Goal: Task Accomplishment & Management: Manage account settings

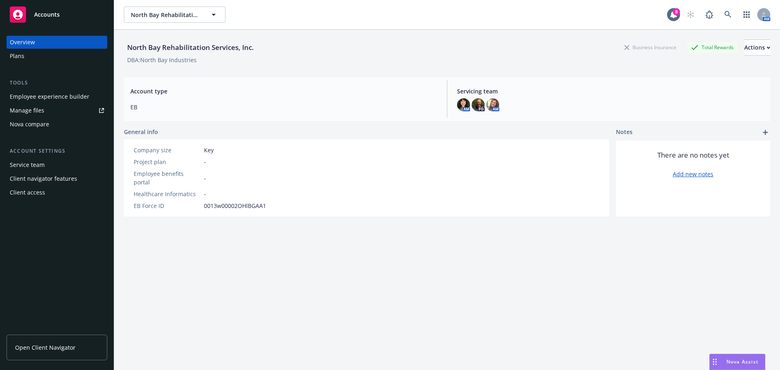
click at [55, 349] on span "Open Client Navigator" at bounding box center [45, 347] width 61 height 9
click at [65, 345] on span "Open Client Navigator" at bounding box center [45, 347] width 61 height 9
click at [52, 342] on link "Open Client Navigator" at bounding box center [56, 348] width 101 height 26
click at [733, 360] on span "Nova Assist" at bounding box center [742, 361] width 32 height 7
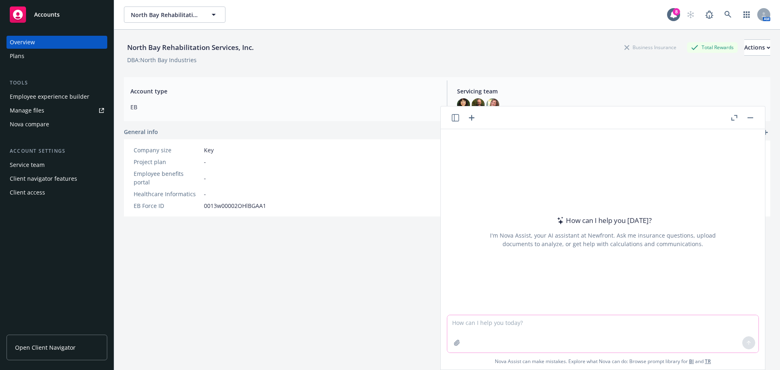
click at [453, 322] on textarea at bounding box center [602, 333] width 311 height 37
paste textarea
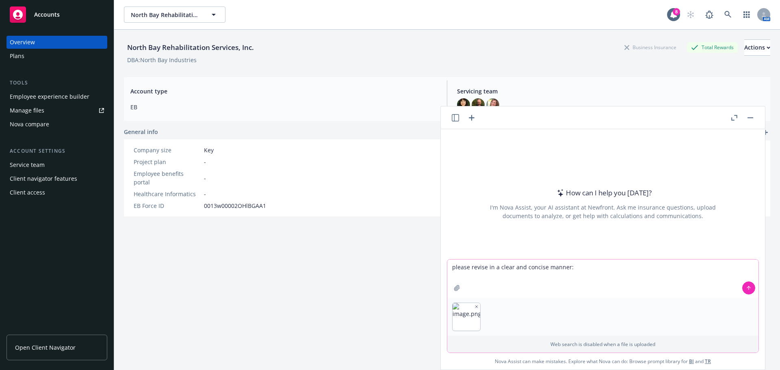
type textarea "please revise in a clear and concise manner:"
click at [746, 290] on icon at bounding box center [749, 288] width 6 height 6
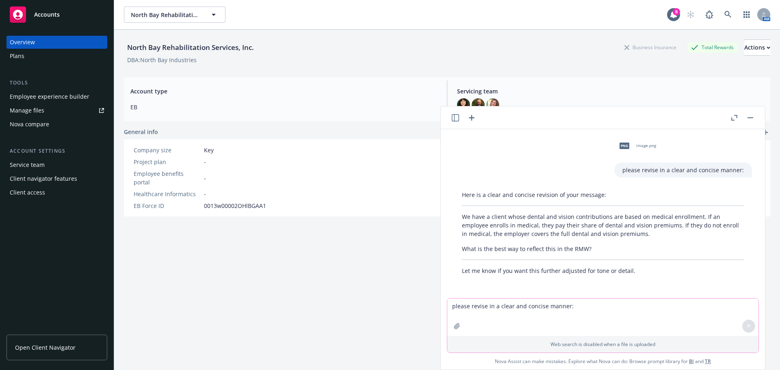
click at [451, 310] on textarea "please revise in a clear and concise manner:" at bounding box center [602, 317] width 311 height 37
type textarea "yes please"
click at [746, 325] on icon at bounding box center [749, 326] width 6 height 6
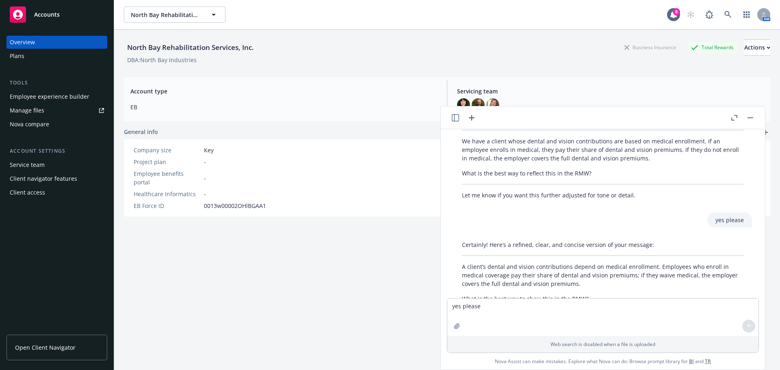
scroll to position [81, 0]
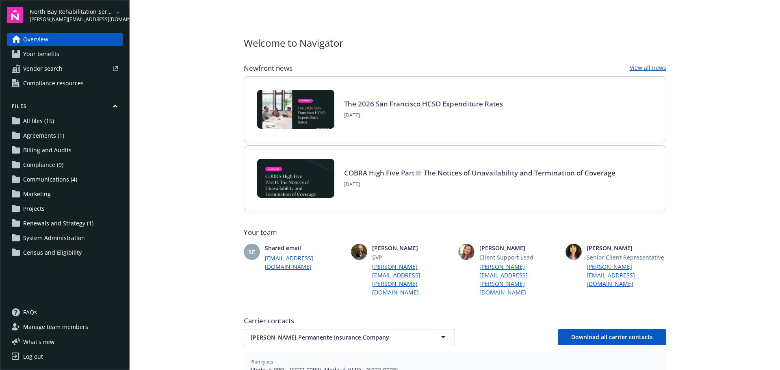
click at [50, 53] on span "Your benefits" at bounding box center [41, 54] width 36 height 13
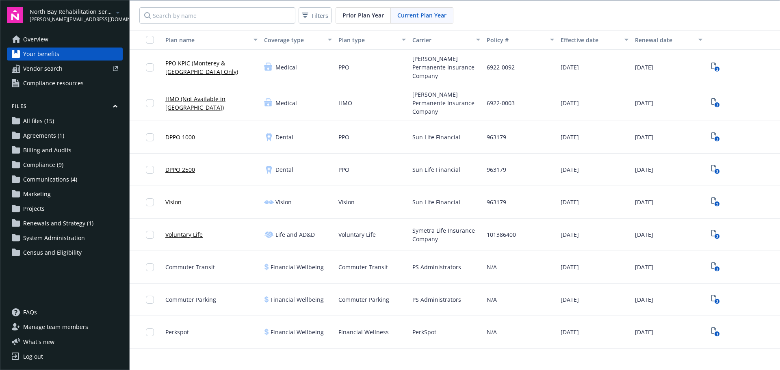
click at [221, 61] on link "PPO KPIC (Monterey & Carson City Only)" at bounding box center [211, 67] width 92 height 17
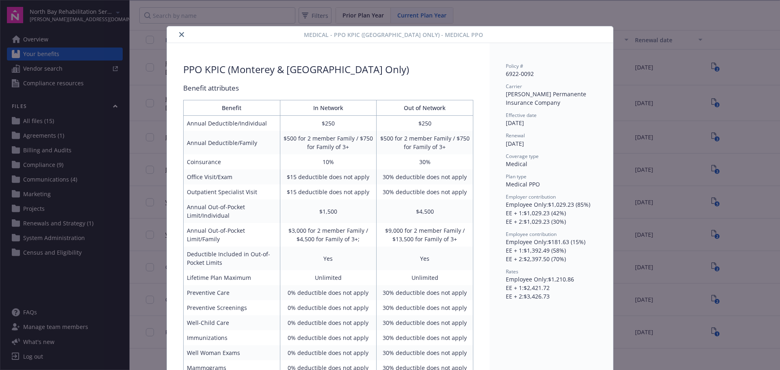
click at [181, 32] on button "close" at bounding box center [182, 35] width 10 height 10
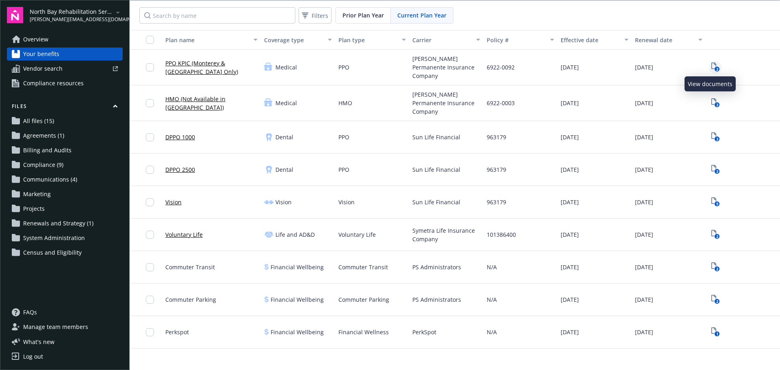
click at [711, 66] on icon "2" at bounding box center [715, 67] width 9 height 9
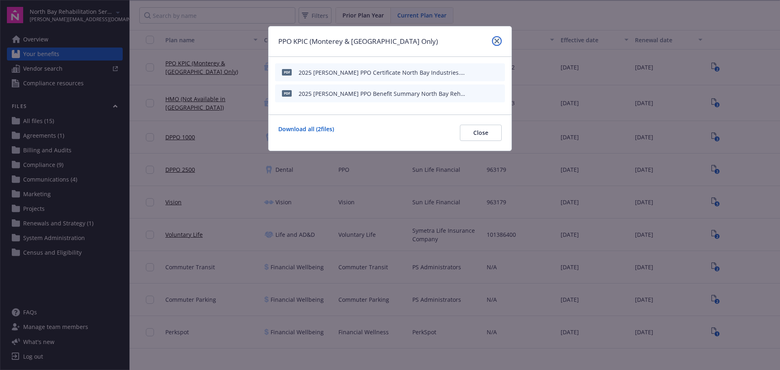
click at [499, 41] on icon "close" at bounding box center [496, 41] width 5 height 5
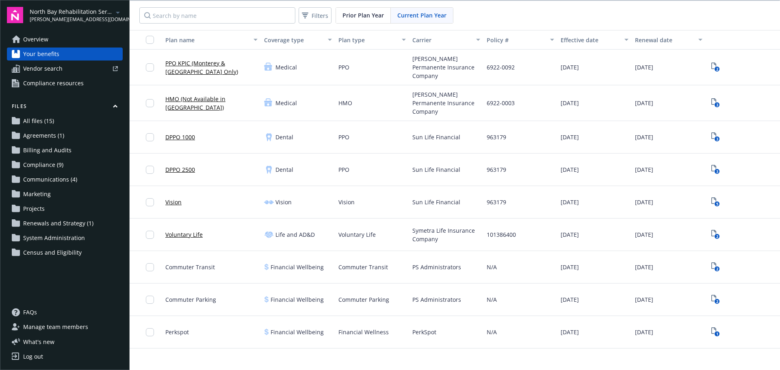
click at [48, 84] on span "Compliance resources" at bounding box center [53, 83] width 61 height 13
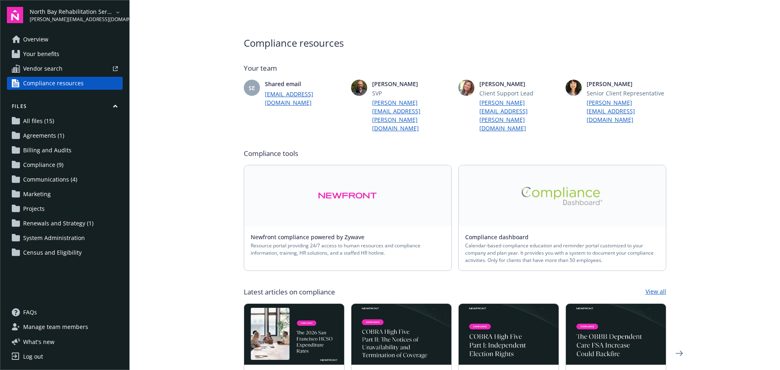
click at [553, 187] on img at bounding box center [562, 196] width 81 height 18
click at [48, 68] on span "Vendor search" at bounding box center [42, 68] width 39 height 13
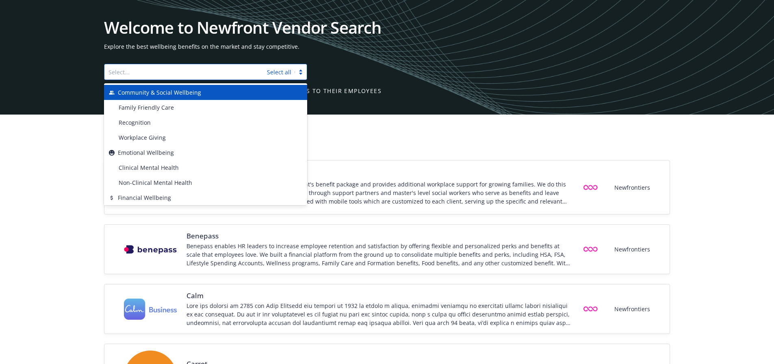
click at [299, 70] on div at bounding box center [301, 72] width 12 height 9
click at [451, 80] on div "Welcome to Newfront Vendor Search Explore the best wellbeing benefits on the ma…" at bounding box center [387, 57] width 566 height 76
click at [301, 71] on div at bounding box center [301, 72] width 12 height 9
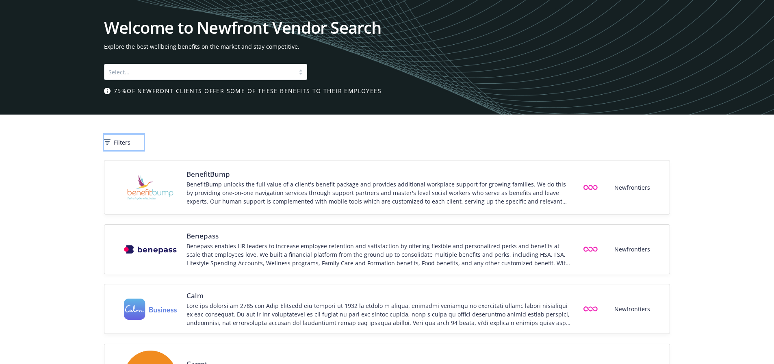
click at [126, 140] on div "Filters" at bounding box center [124, 142] width 40 height 9
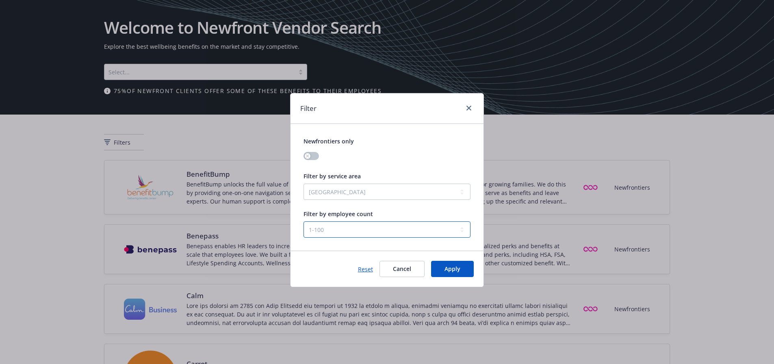
click at [461, 228] on select "1-100 101-500 501+" at bounding box center [386, 229] width 167 height 16
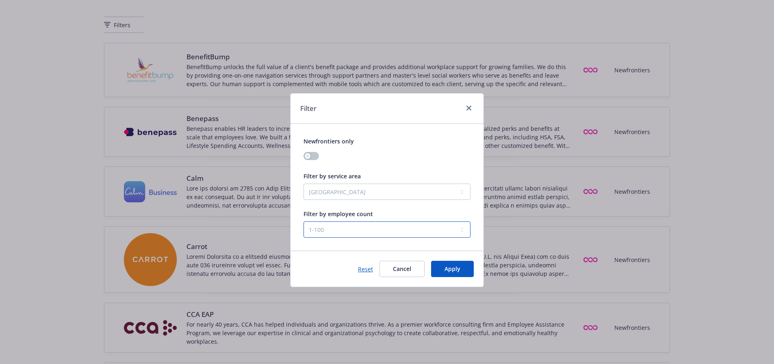
scroll to position [122, 0]
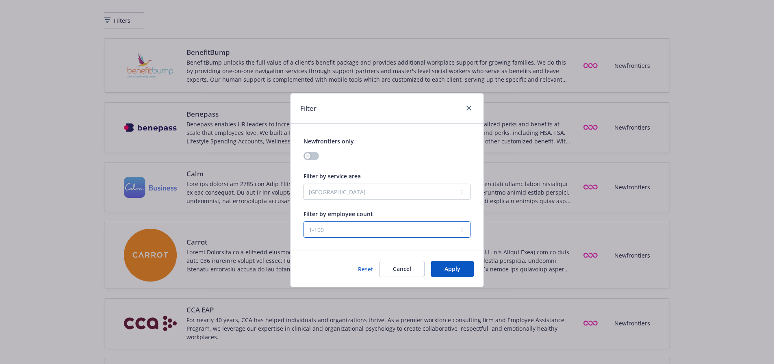
click at [460, 228] on select "1-100 101-500 501+" at bounding box center [386, 229] width 167 height 16
click at [303, 221] on select "1-100 101-500 501+" at bounding box center [386, 229] width 167 height 16
click at [460, 191] on select "United States Global" at bounding box center [386, 192] width 167 height 16
click at [303, 184] on select "United States Global" at bounding box center [386, 192] width 167 height 16
click at [450, 270] on span "Apply" at bounding box center [452, 269] width 16 height 8
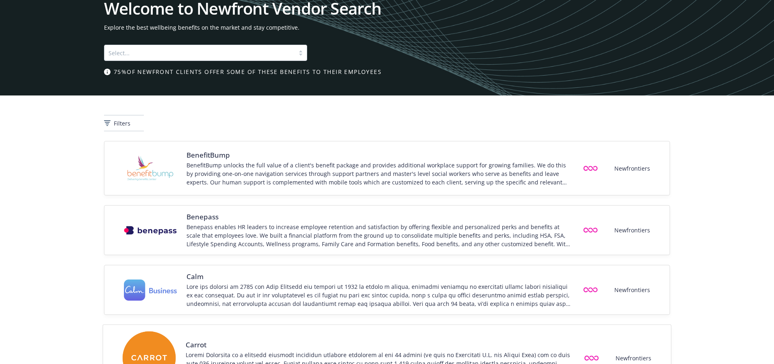
scroll to position [0, 0]
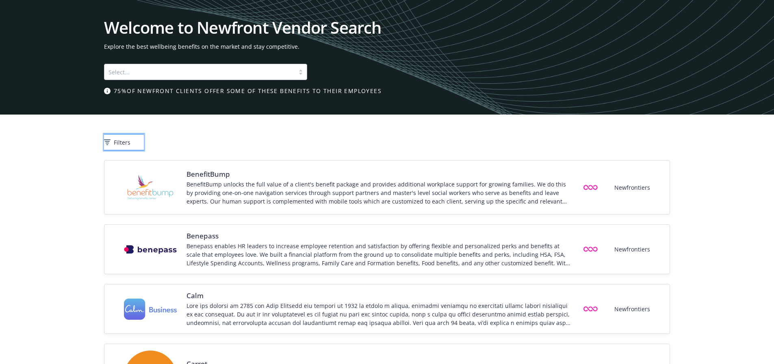
click at [130, 143] on span "Filters" at bounding box center [122, 142] width 17 height 9
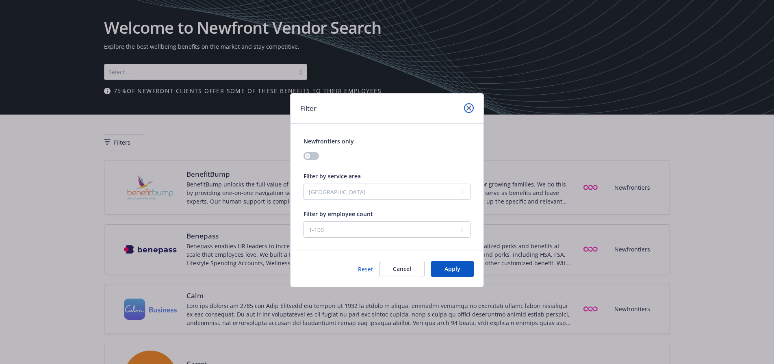
click at [470, 106] on icon "close" at bounding box center [468, 108] width 5 height 5
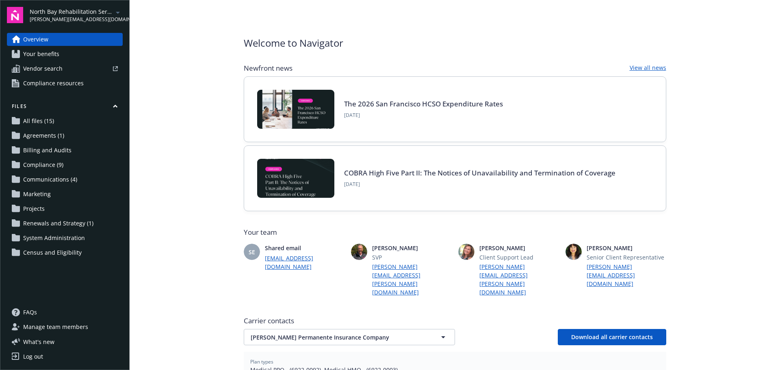
click at [22, 106] on button "Files" at bounding box center [65, 108] width 116 height 10
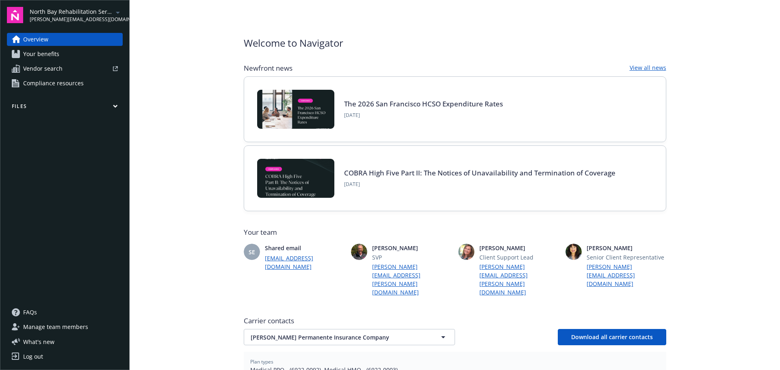
click at [118, 105] on button "Files" at bounding box center [65, 108] width 116 height 10
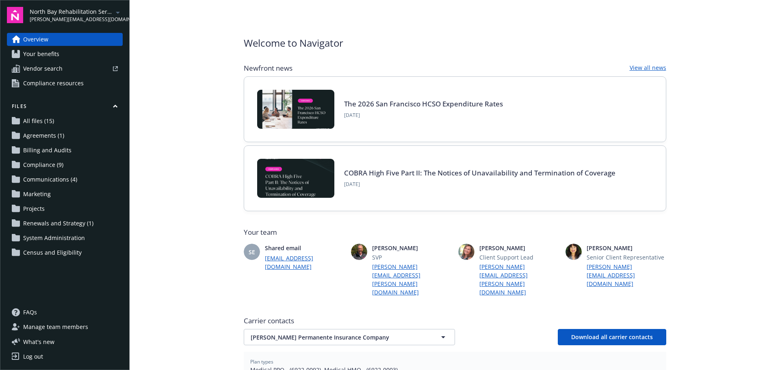
click at [31, 116] on span "All files (15)" at bounding box center [38, 121] width 31 height 13
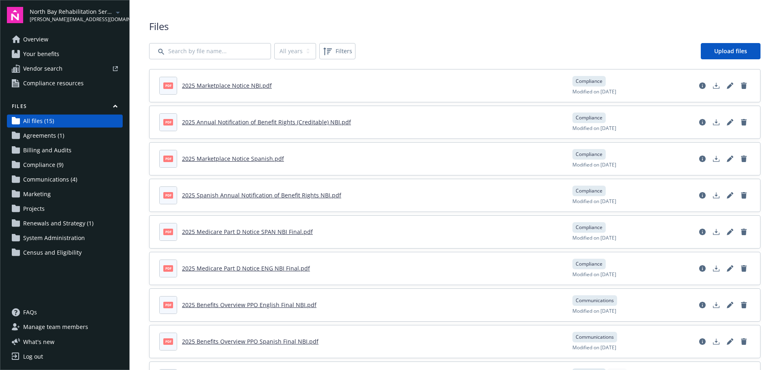
click at [48, 252] on span "Census and Eligibility" at bounding box center [52, 252] width 58 height 13
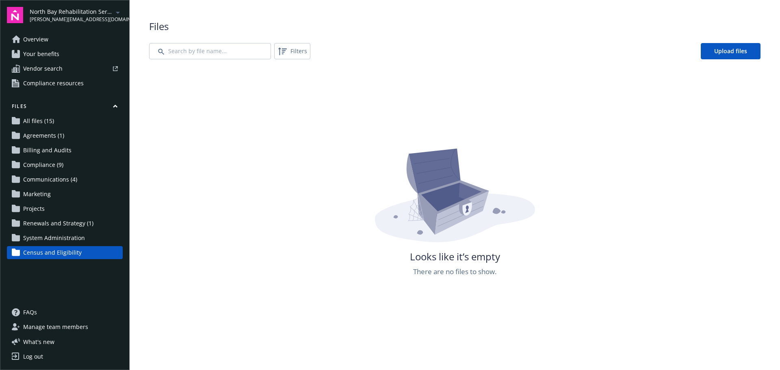
click at [32, 120] on span "All files (15)" at bounding box center [38, 121] width 31 height 13
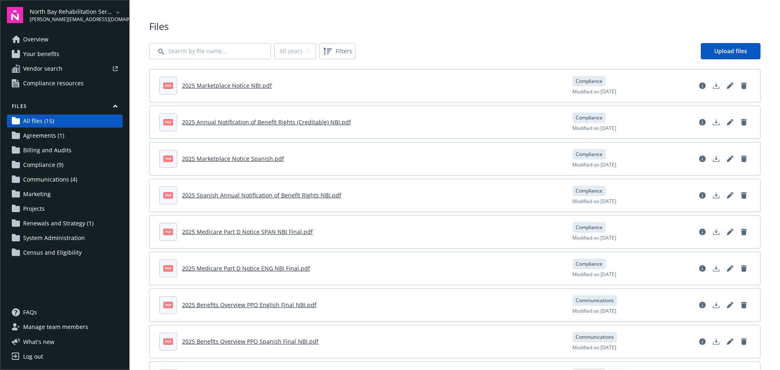
click at [35, 134] on span "Agreements (1)" at bounding box center [43, 135] width 41 height 13
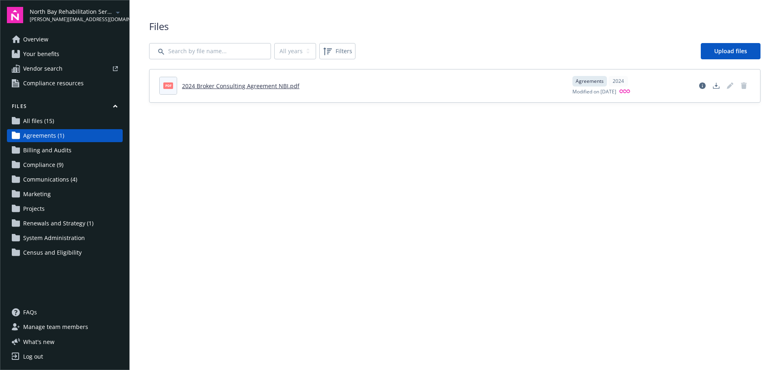
click at [60, 255] on span "Census and Eligibility" at bounding box center [52, 252] width 58 height 13
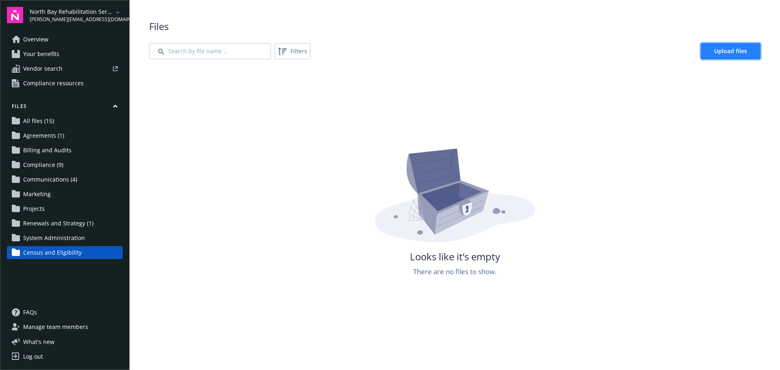
click at [716, 50] on span "Upload files" at bounding box center [730, 51] width 33 height 8
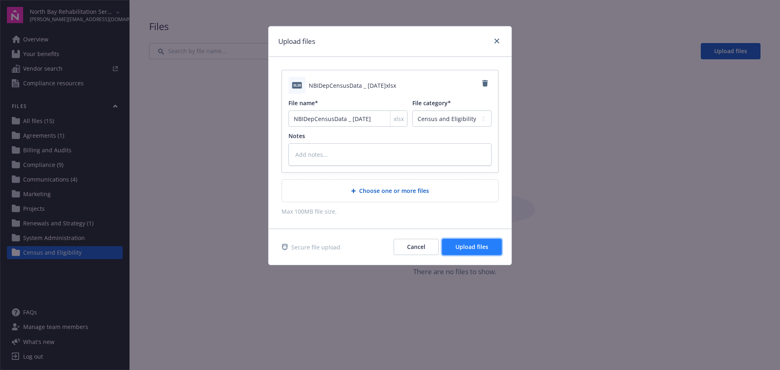
click at [477, 249] on span "Upload files" at bounding box center [471, 247] width 33 height 8
type textarea "x"
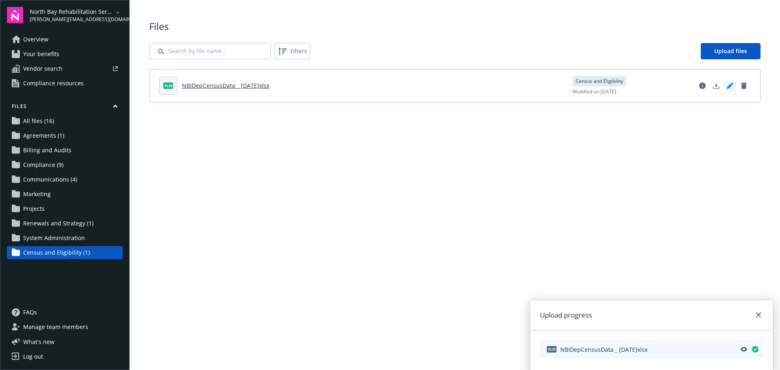
click at [728, 84] on icon "Edit document" at bounding box center [730, 85] width 6 height 6
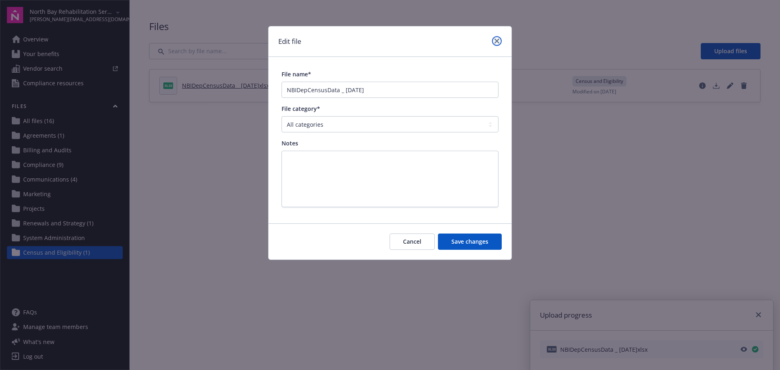
click at [496, 42] on icon "close" at bounding box center [496, 41] width 5 height 5
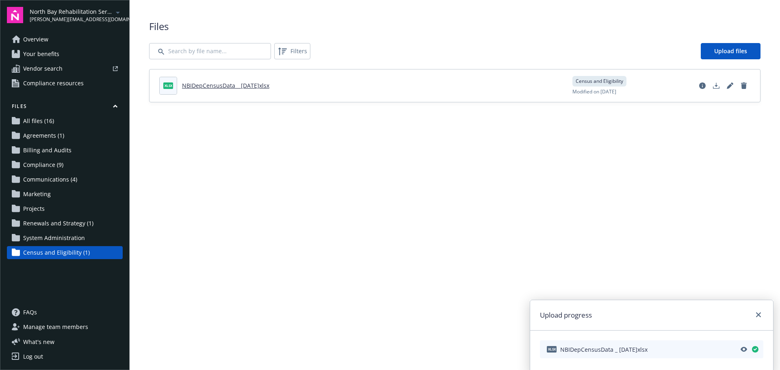
click at [35, 310] on span "FAQs" at bounding box center [30, 312] width 14 height 13
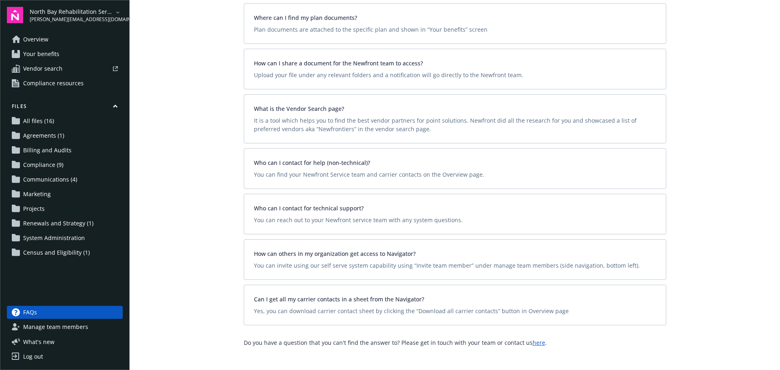
scroll to position [159, 0]
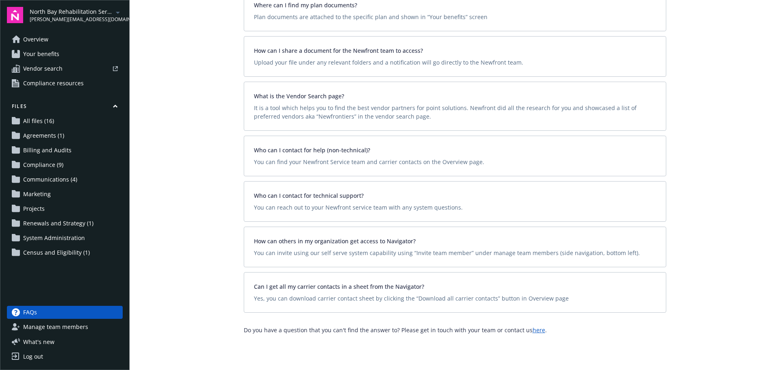
click at [70, 323] on span "Manage team members" at bounding box center [55, 327] width 65 height 13
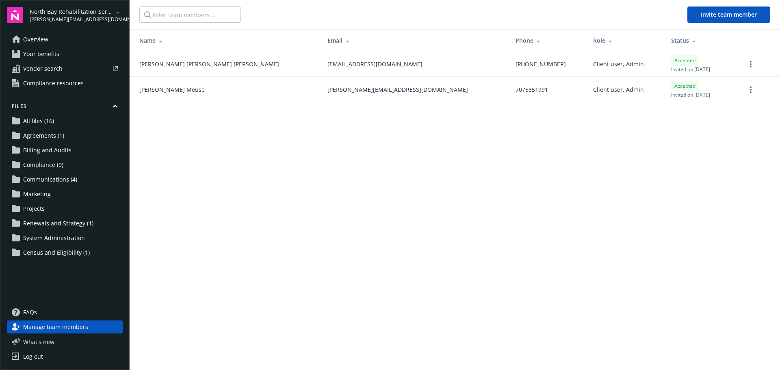
click at [41, 340] on span "What ' s new" at bounding box center [38, 342] width 31 height 9
click at [42, 41] on span "Overview" at bounding box center [35, 39] width 25 height 13
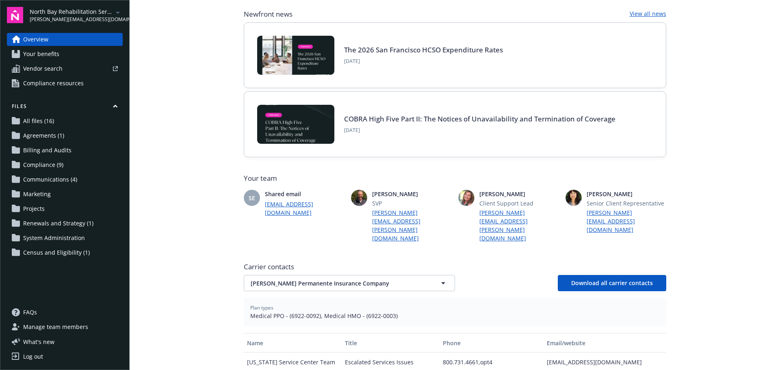
scroll to position [162, 0]
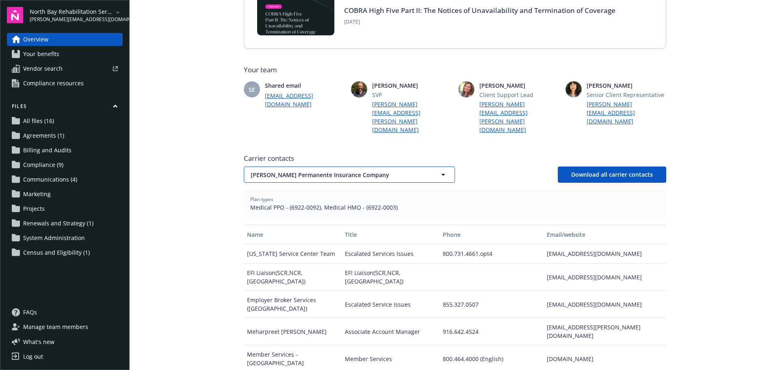
click at [438, 170] on icon "button" at bounding box center [443, 175] width 10 height 10
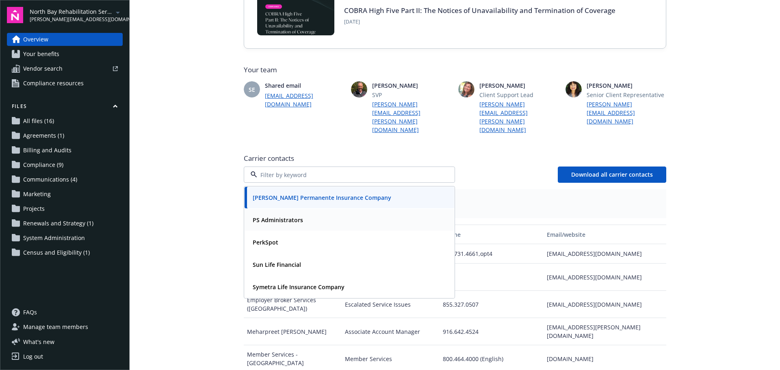
click at [275, 216] on strong "PS Administrators" at bounding box center [278, 220] width 50 height 8
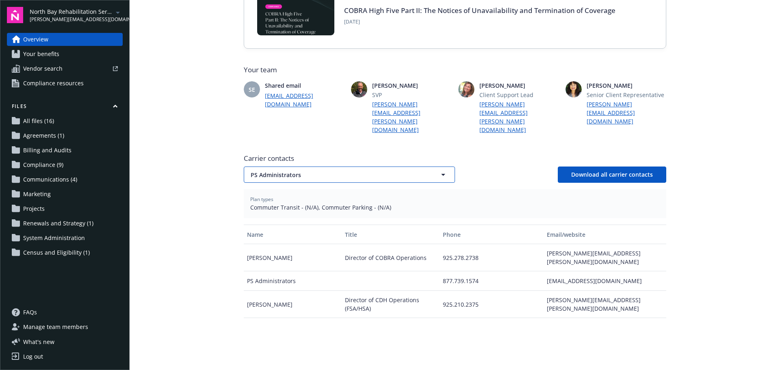
click at [438, 170] on icon "button" at bounding box center [443, 175] width 10 height 10
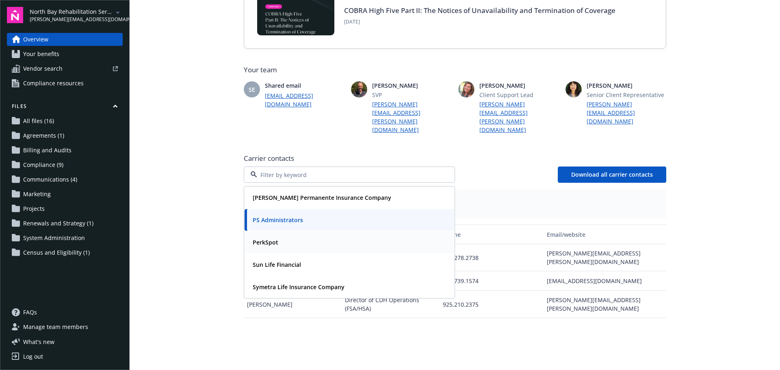
click at [358, 236] on div "PerkSpot" at bounding box center [349, 242] width 200 height 12
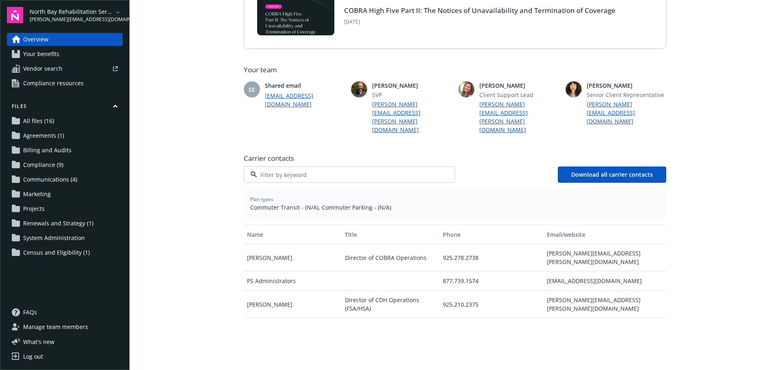
scroll to position [133, 0]
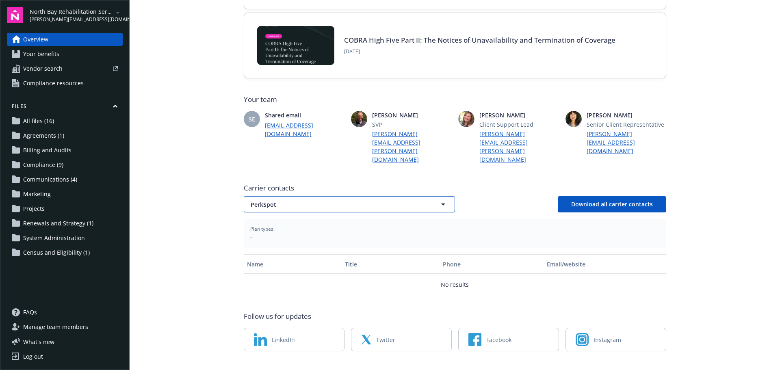
click at [442, 199] on icon "button" at bounding box center [443, 204] width 10 height 10
click at [441, 204] on icon "button" at bounding box center [443, 205] width 4 height 2
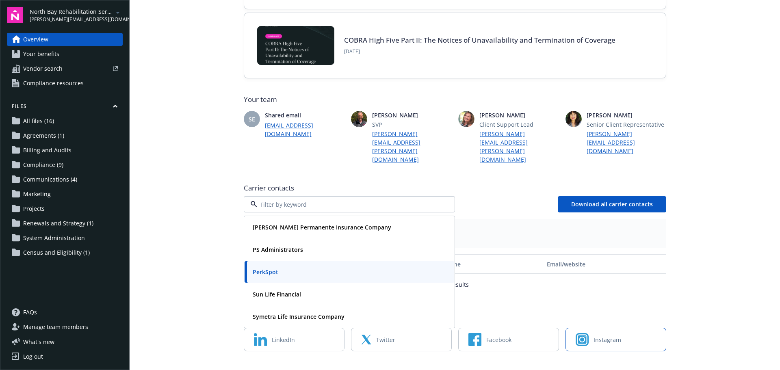
click at [590, 328] on link "Instagram" at bounding box center [615, 340] width 101 height 24
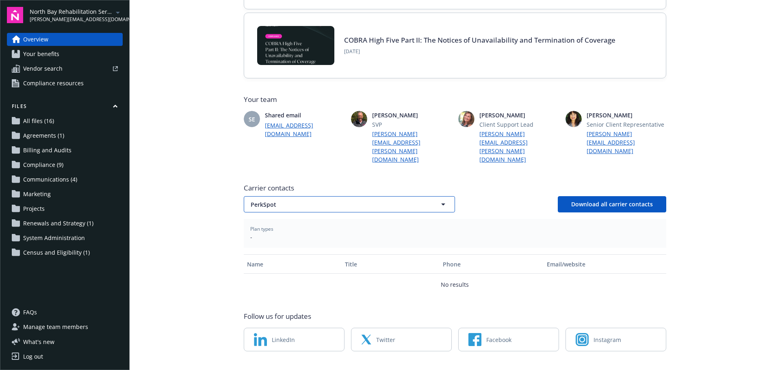
click at [441, 199] on icon "button" at bounding box center [443, 204] width 10 height 10
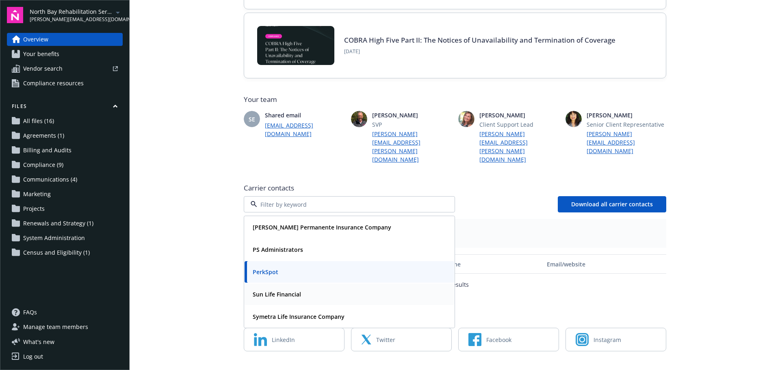
click at [352, 288] on div "Sun Life Financial" at bounding box center [349, 294] width 200 height 12
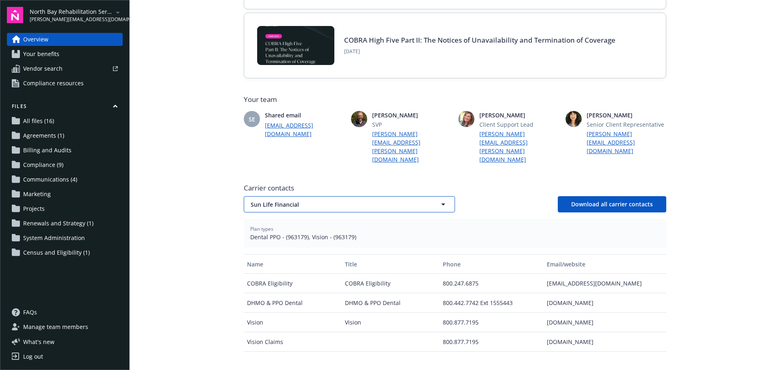
click at [440, 199] on icon "button" at bounding box center [443, 204] width 10 height 10
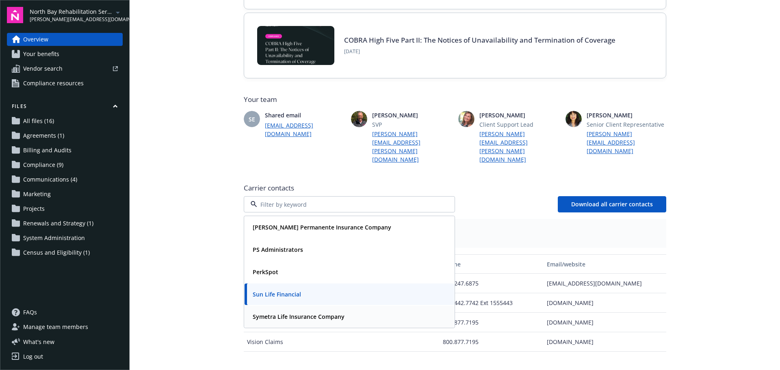
click at [335, 313] on strong "Symetra Life Insurance Company" at bounding box center [299, 317] width 92 height 8
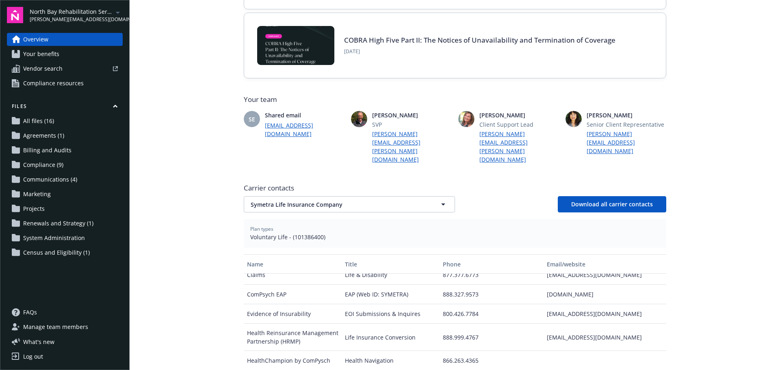
scroll to position [48, 0]
click at [438, 199] on icon "button" at bounding box center [443, 204] width 10 height 10
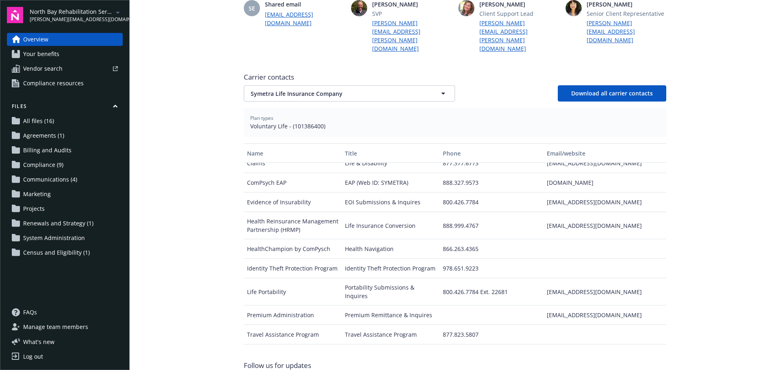
scroll to position [0, 0]
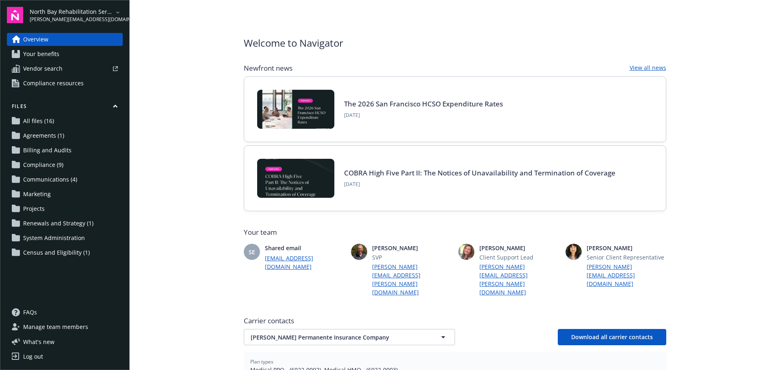
click at [55, 327] on span "Manage team members" at bounding box center [55, 327] width 65 height 13
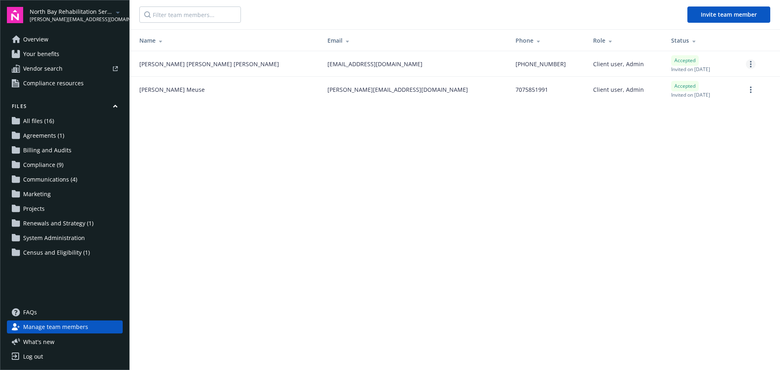
click at [752, 64] on link "more" at bounding box center [751, 64] width 10 height 10
click at [746, 192] on main "Invite team member Name Email Phone Role Status [PERSON_NAME] [EMAIL_ADDRESS][D…" at bounding box center [455, 185] width 650 height 370
